Goal: Manage account settings

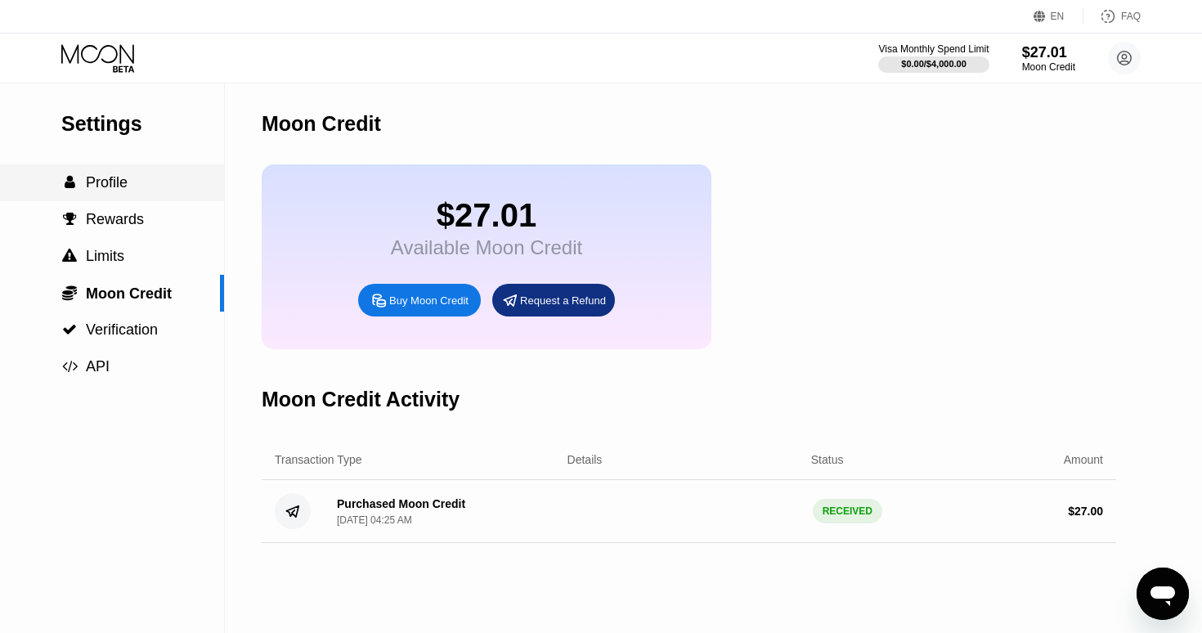
click at [142, 180] on div " Profile" at bounding box center [112, 182] width 224 height 17
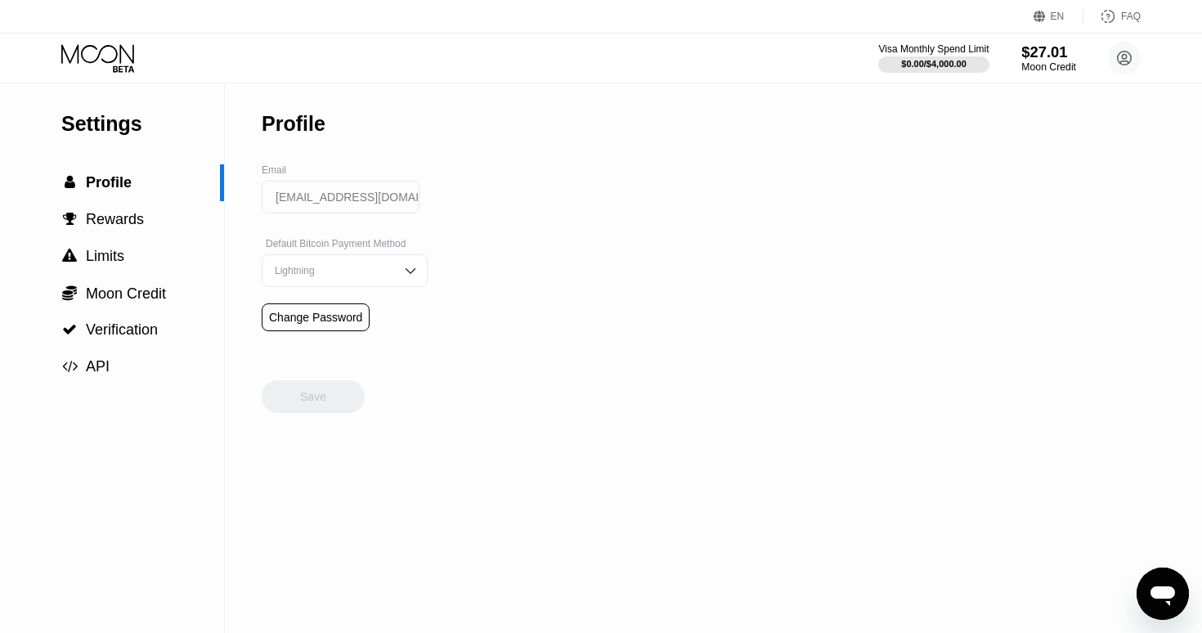
click at [1029, 54] on div "$27.01" at bounding box center [1048, 51] width 55 height 17
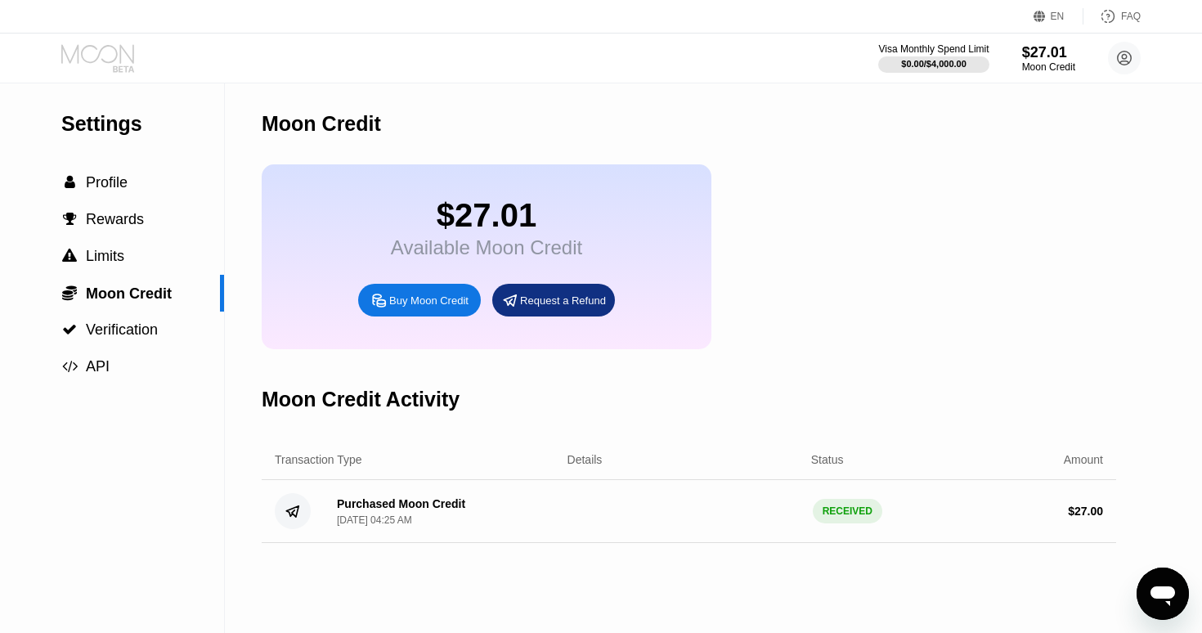
click at [113, 58] on icon at bounding box center [99, 58] width 76 height 29
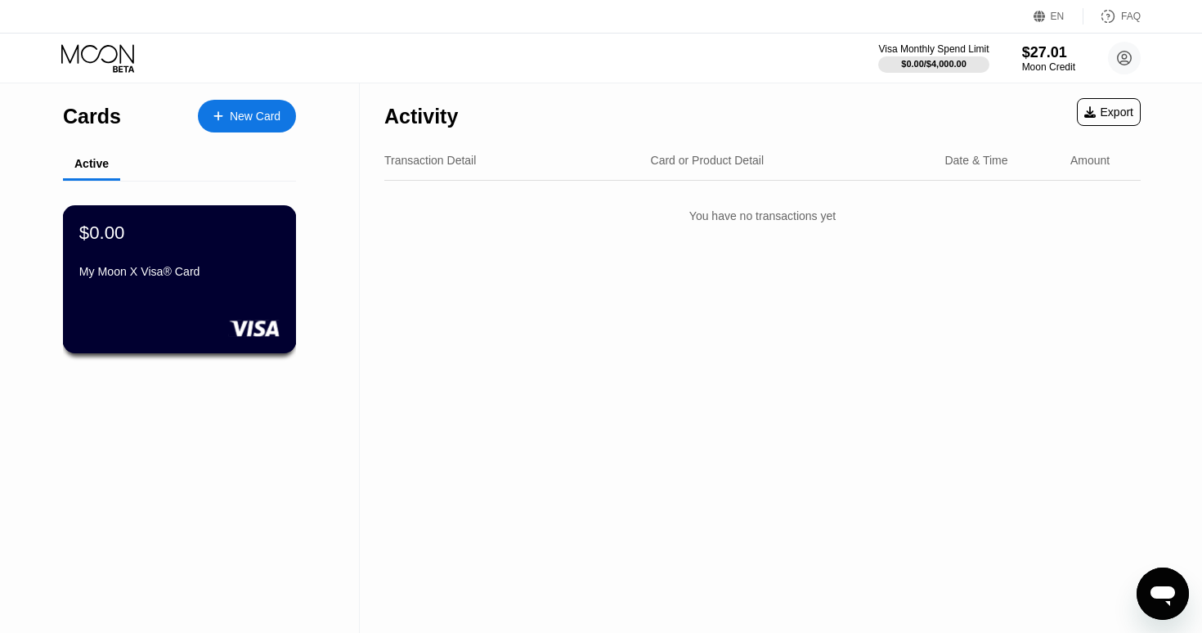
click at [243, 256] on div "$0.00 My Moon X Visa® Card" at bounding box center [179, 253] width 200 height 63
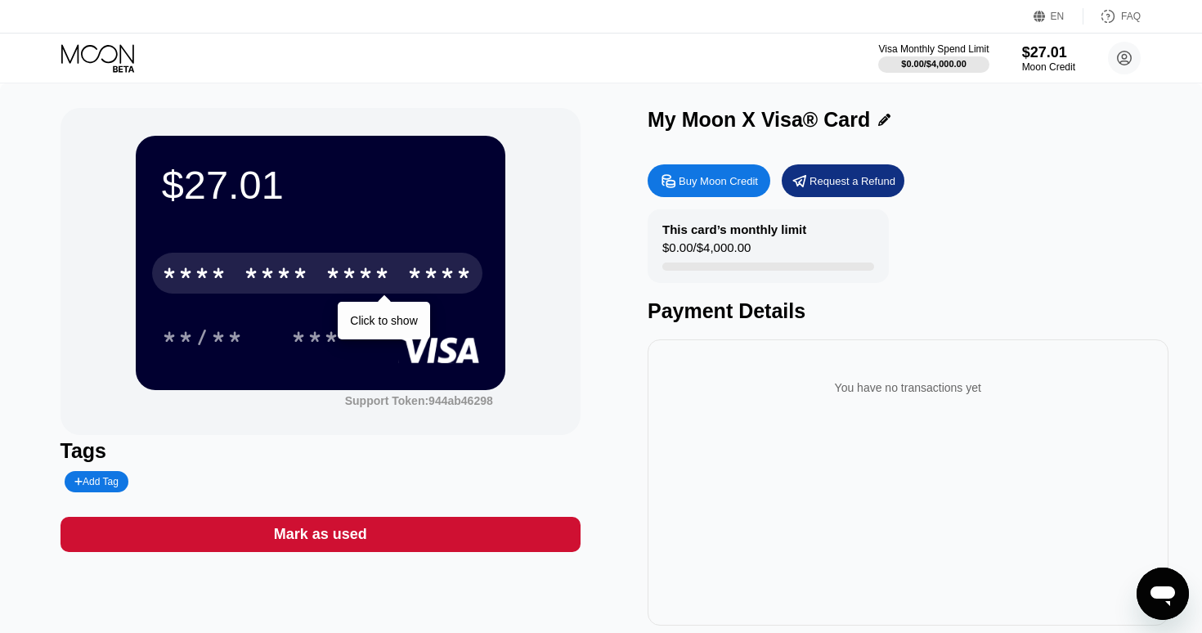
click at [288, 270] on div "* * * *" at bounding box center [276, 276] width 65 height 26
click at [435, 271] on div "6142" at bounding box center [439, 276] width 65 height 26
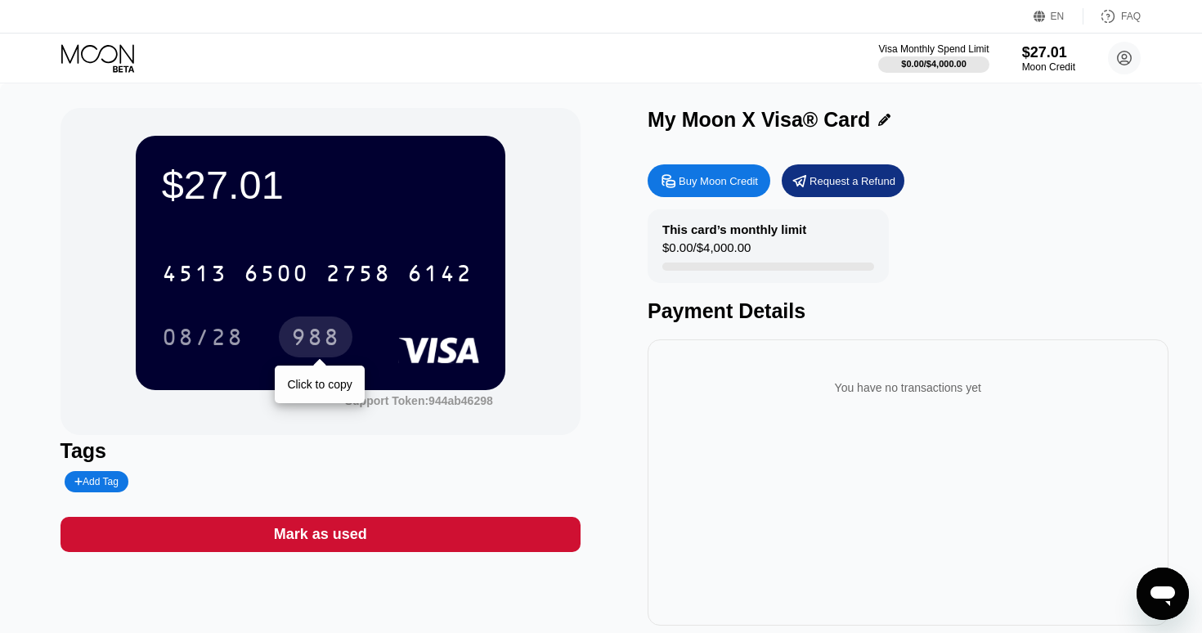
click at [325, 335] on div "988" at bounding box center [315, 339] width 49 height 26
